Goal: Book appointment/travel/reservation

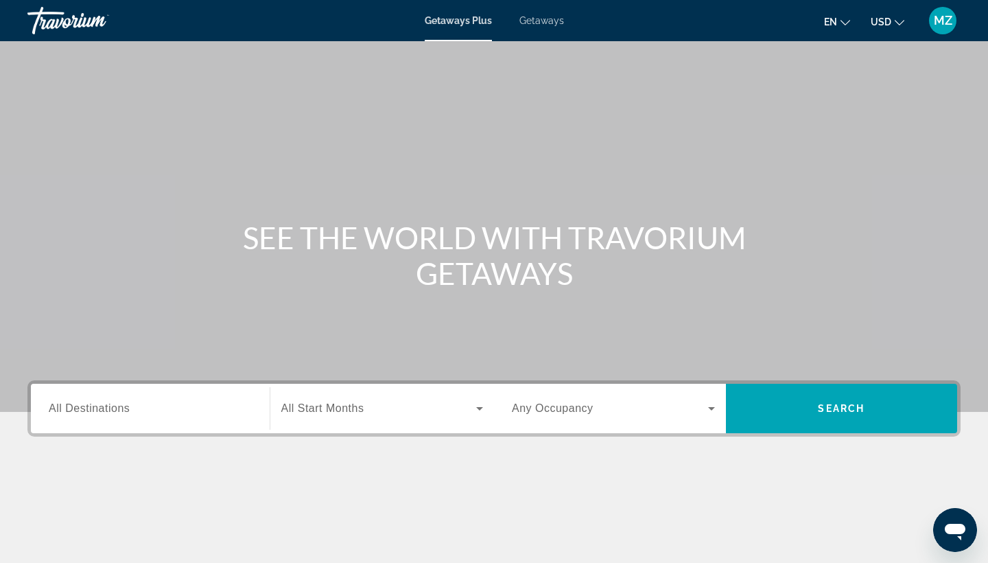
click at [144, 403] on input "Destination All Destinations" at bounding box center [150, 409] width 203 height 16
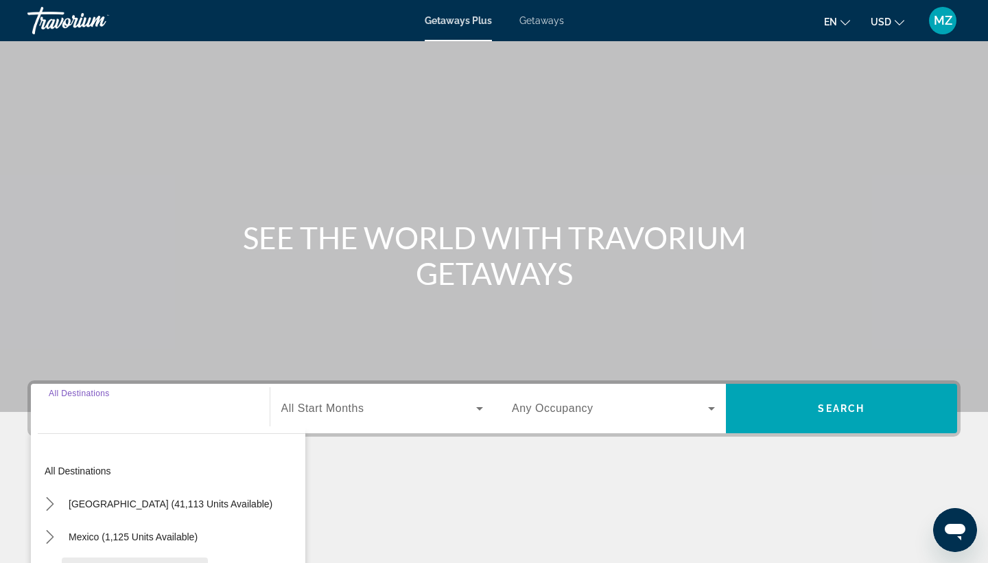
scroll to position [179, 0]
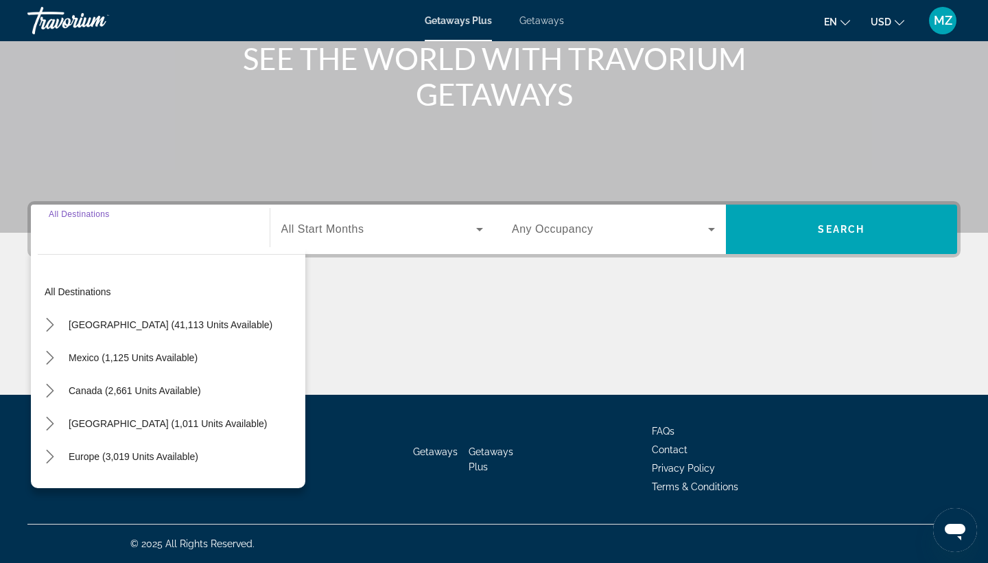
click at [305, 101] on h1 "SEE THE WORLD WITH TRAVORIUM GETAWAYS" at bounding box center [494, 75] width 514 height 71
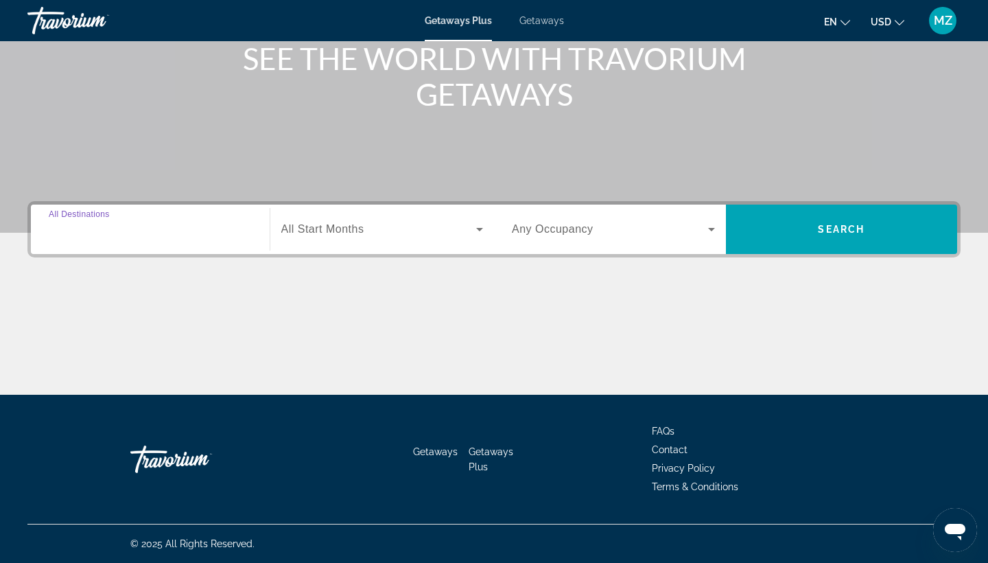
click at [213, 230] on input "Destination All Destinations" at bounding box center [150, 230] width 203 height 16
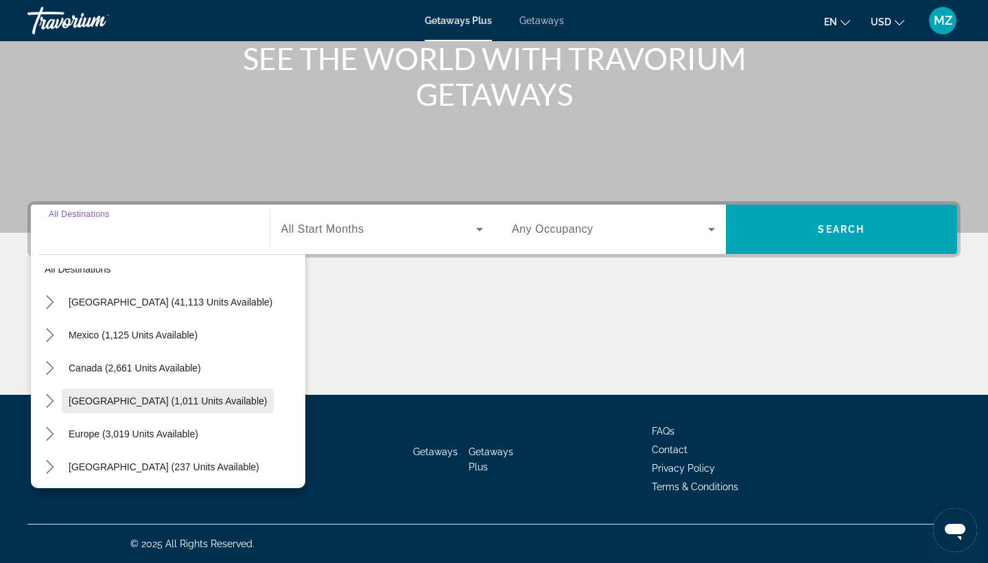
scroll to position [21, 0]
click at [57, 431] on mat-icon "Toggle Europe (3,019 units available) submenu" at bounding box center [50, 435] width 24 height 24
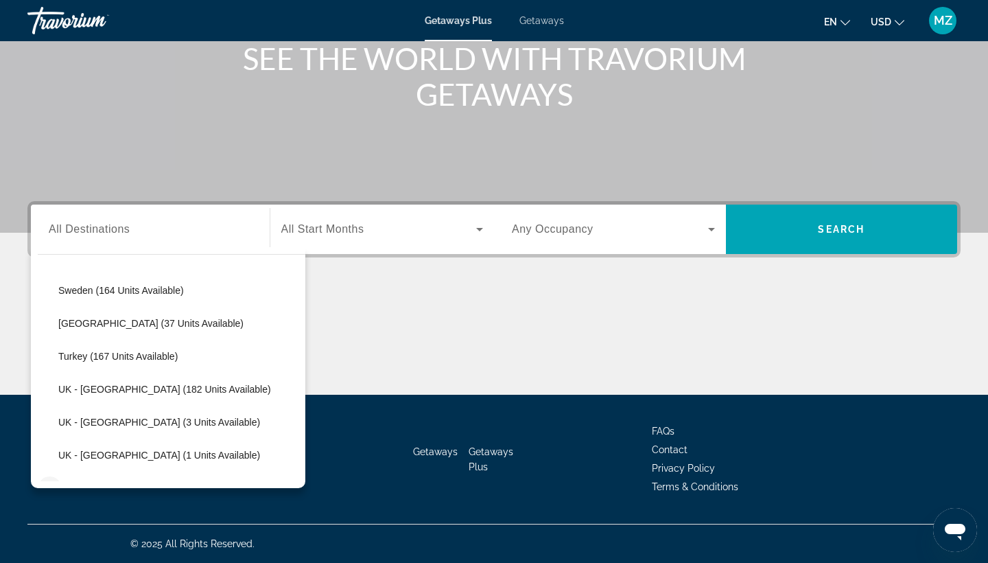
scroll to position [678, 0]
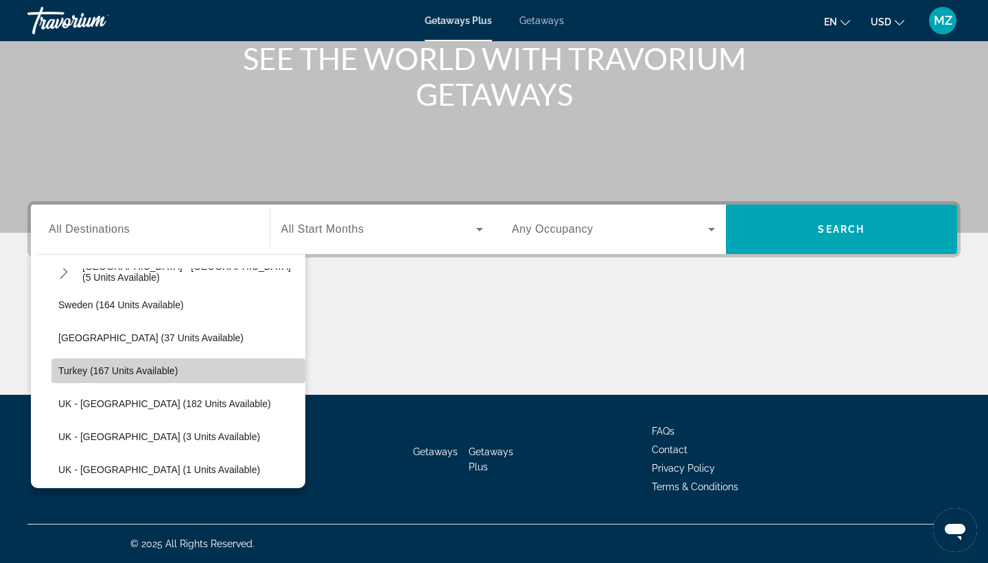
click at [57, 372] on span "Select destination: Turkey (167 units available)" at bounding box center [178, 370] width 254 height 33
type input "**********"
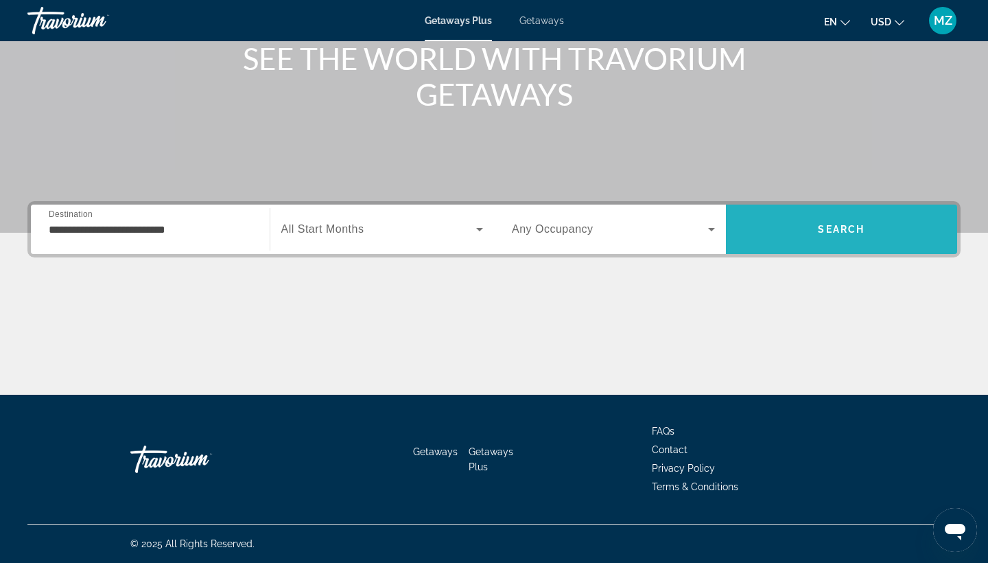
click at [803, 220] on span "Search" at bounding box center [842, 229] width 232 height 33
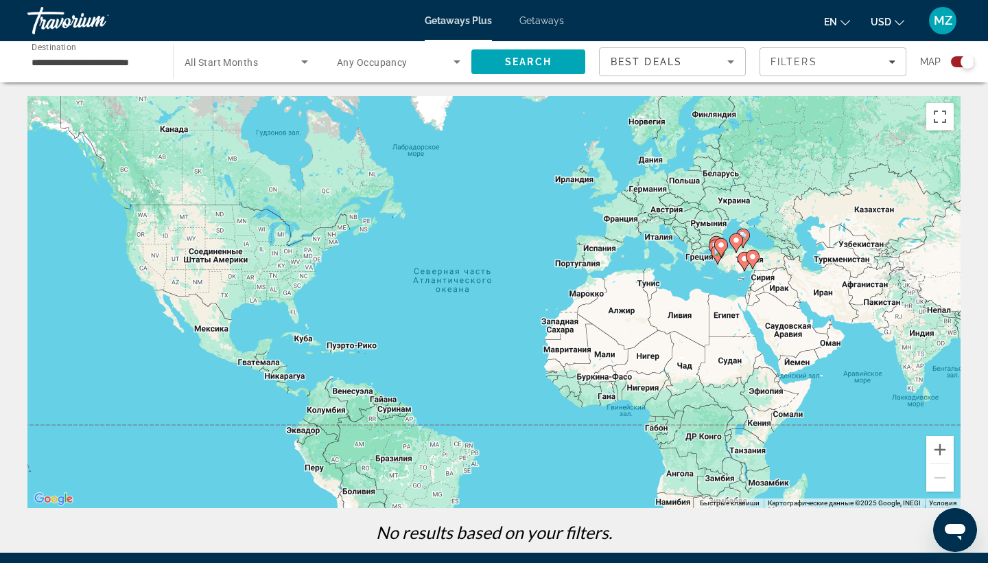
click at [143, 59] on input "**********" at bounding box center [93, 62] width 123 height 16
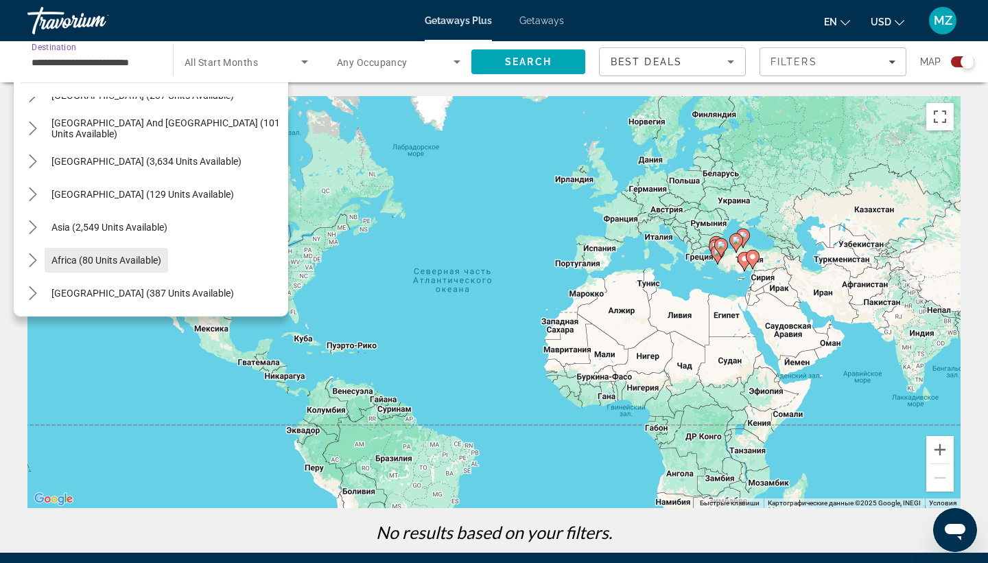
scroll to position [914, 0]
click at [36, 228] on icon "Toggle Asia (2,549 units available) submenu" at bounding box center [33, 227] width 8 height 14
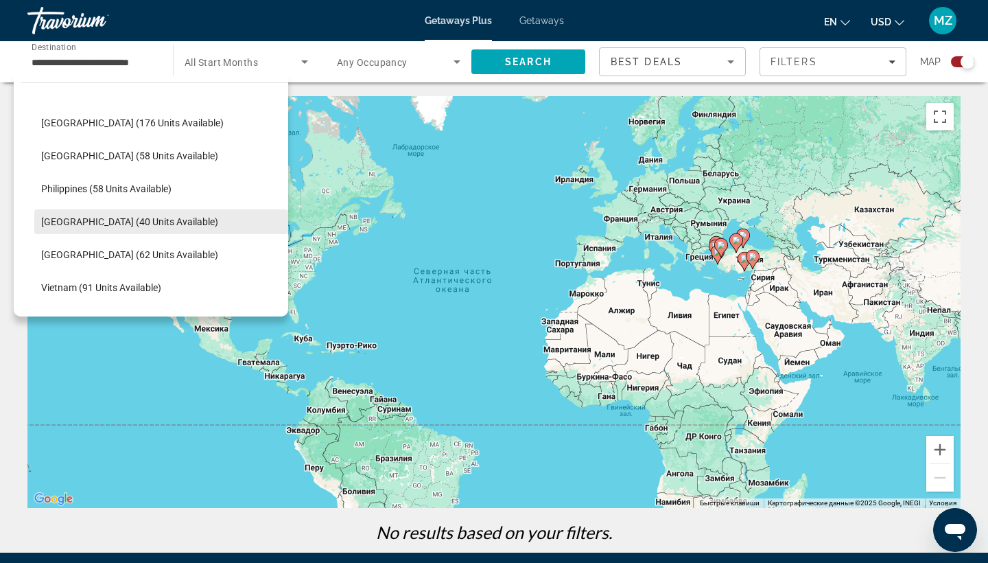
scroll to position [1184, 0]
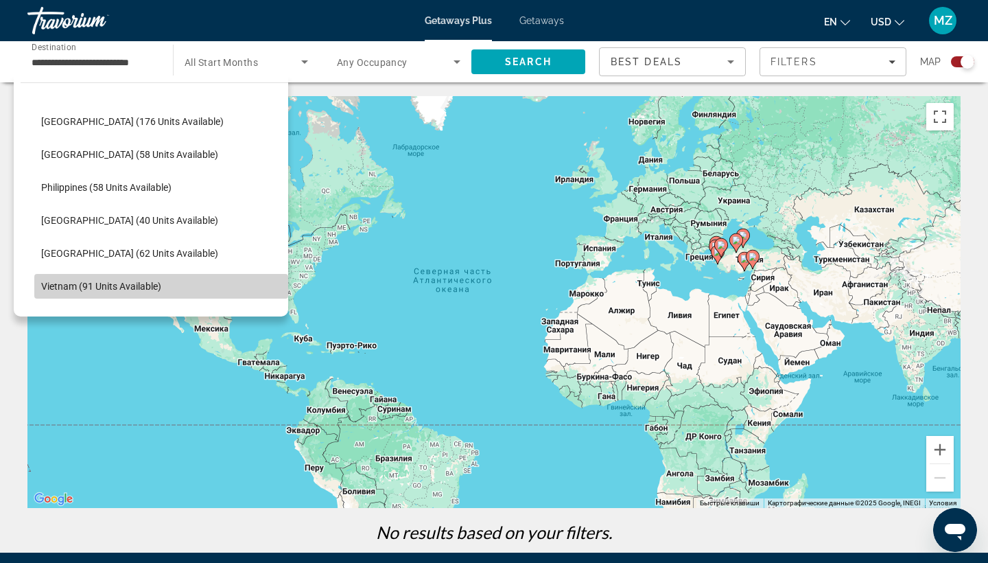
click at [103, 292] on span "Select destination: Vietnam (91 units available)" at bounding box center [161, 286] width 254 height 33
type input "**********"
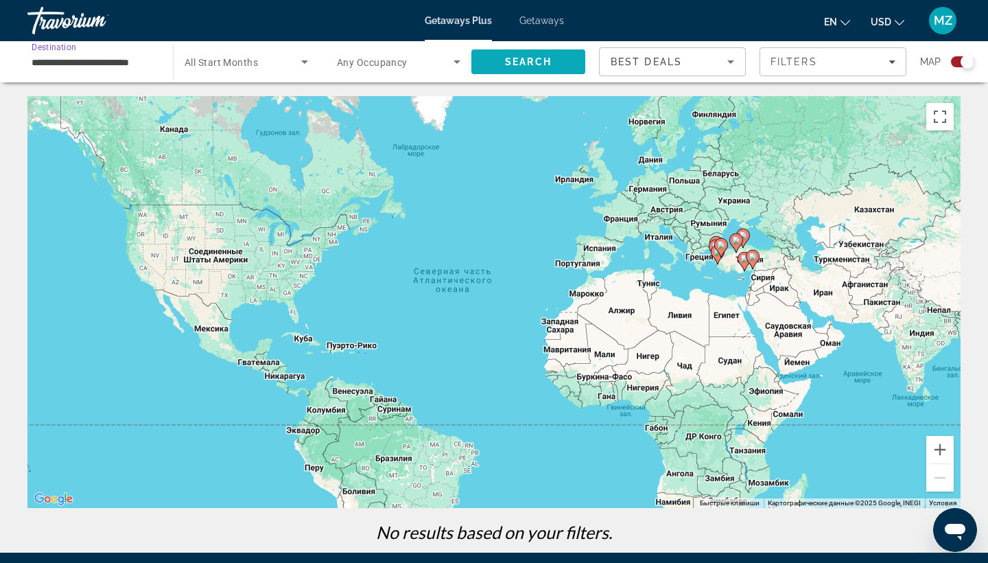
click at [521, 57] on span "Search" at bounding box center [528, 61] width 47 height 11
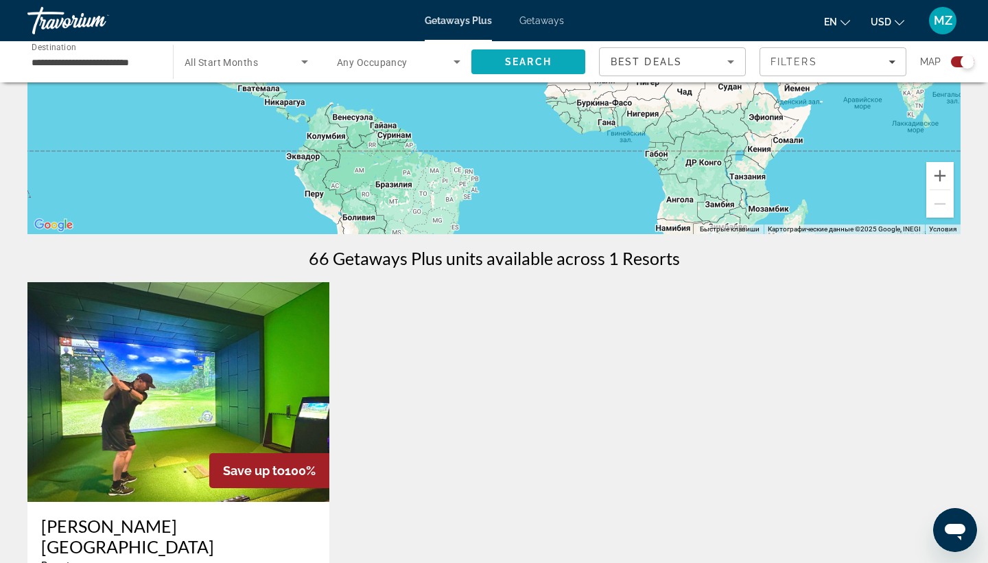
scroll to position [275, 0]
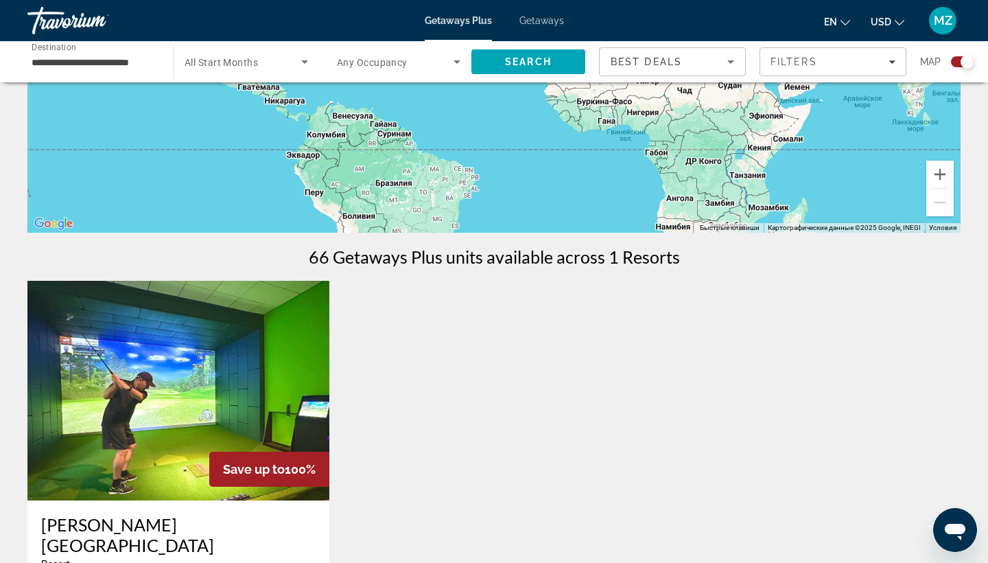
click at [531, 23] on span "Getaways" at bounding box center [541, 20] width 45 height 11
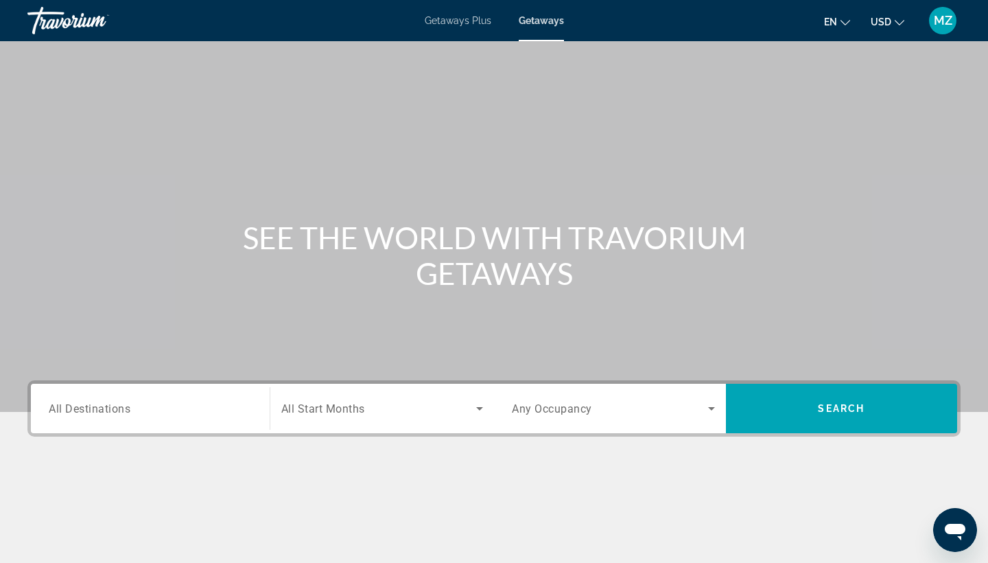
click at [130, 402] on span "All Destinations" at bounding box center [90, 407] width 82 height 13
click at [130, 402] on input "Destination All Destinations" at bounding box center [150, 409] width 203 height 16
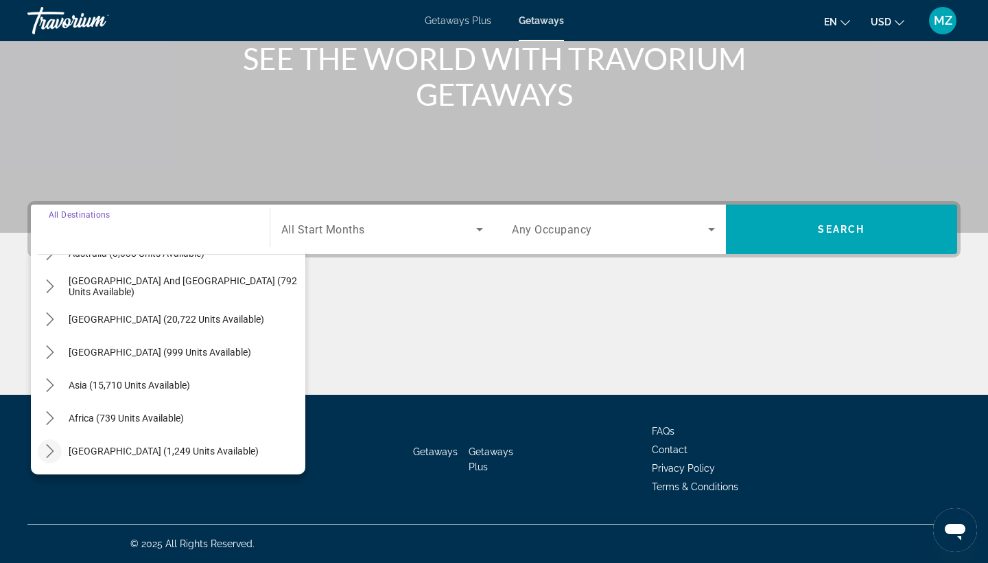
scroll to position [222, 0]
click at [47, 383] on icon "Toggle Asia (15,710 units available) submenu" at bounding box center [50, 385] width 14 height 14
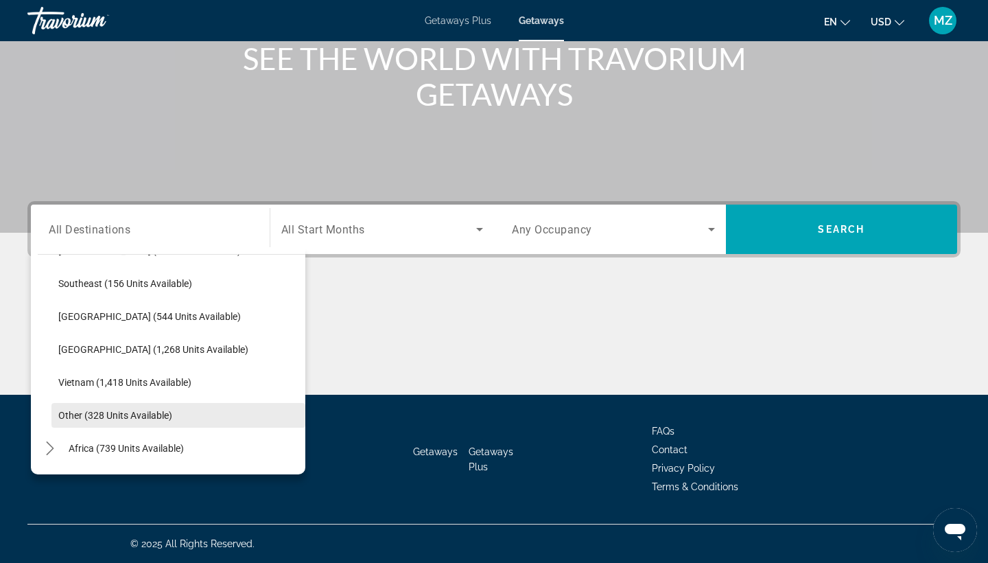
scroll to position [695, 0]
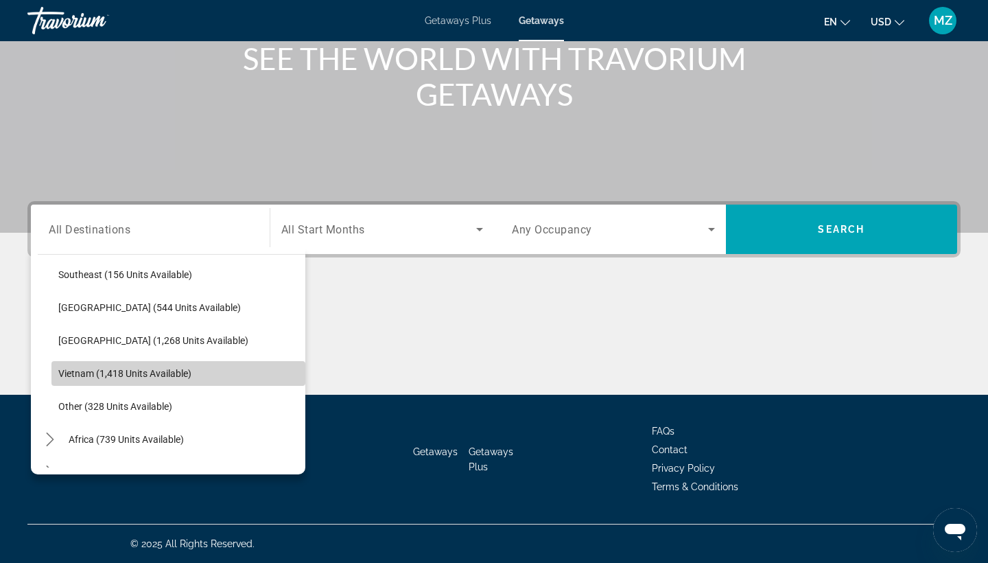
click at [92, 375] on span "Vietnam (1,418 units available)" at bounding box center [124, 373] width 133 height 11
type input "**********"
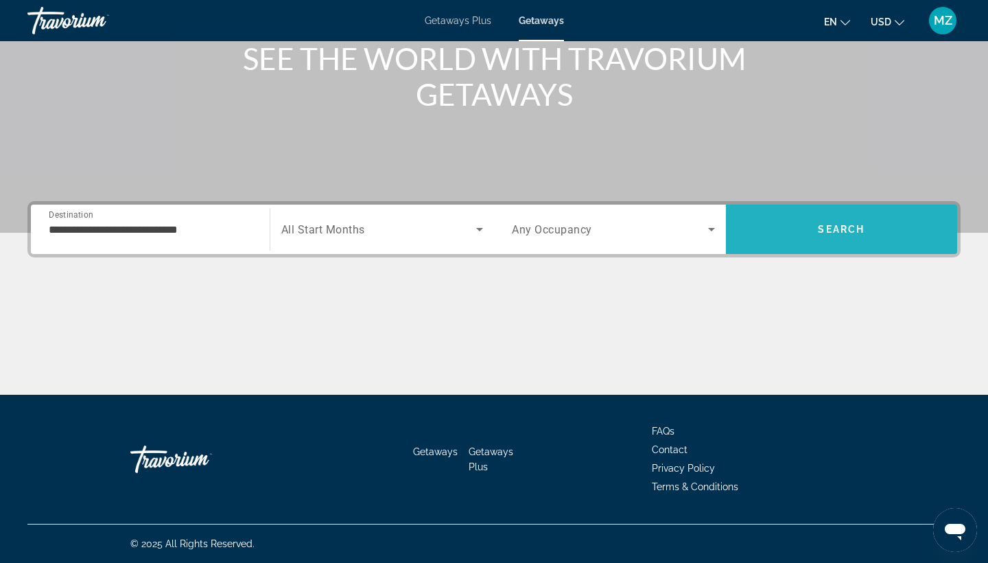
click at [762, 241] on span "Search" at bounding box center [842, 229] width 232 height 33
